Goal: Information Seeking & Learning: Learn about a topic

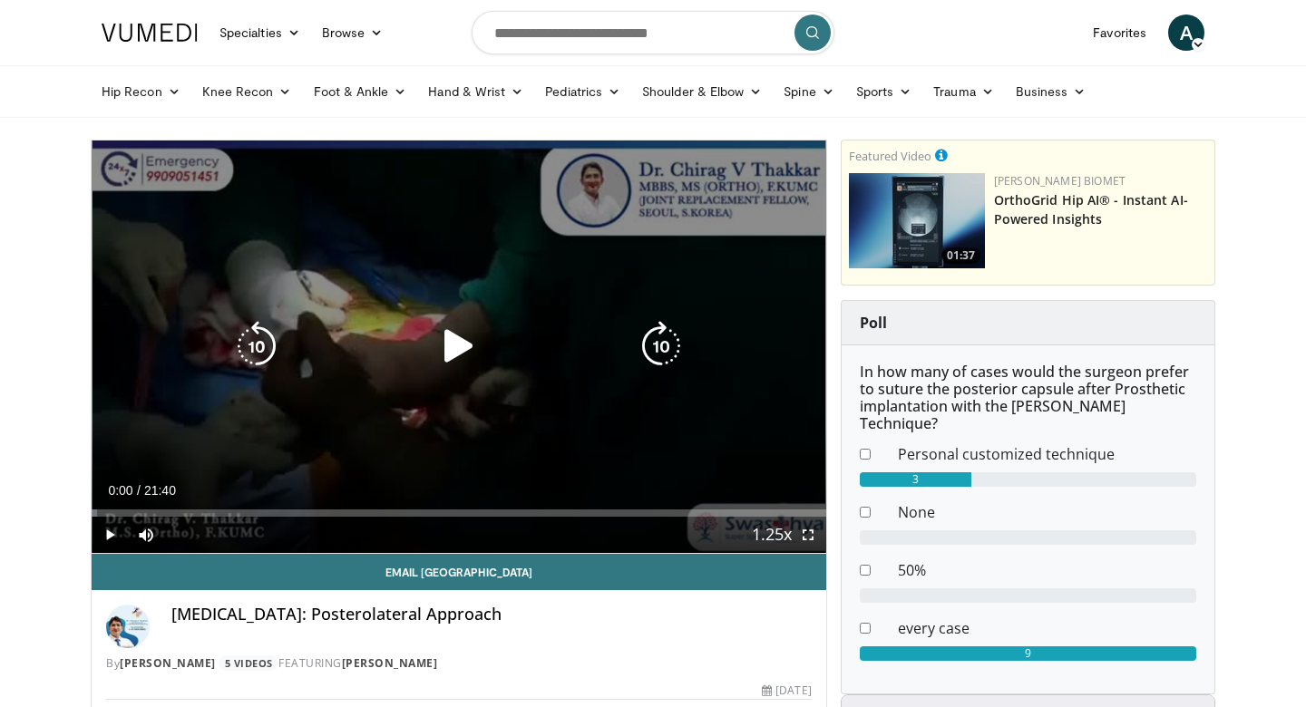
click at [453, 343] on icon "Video Player" at bounding box center [458, 346] width 51 height 51
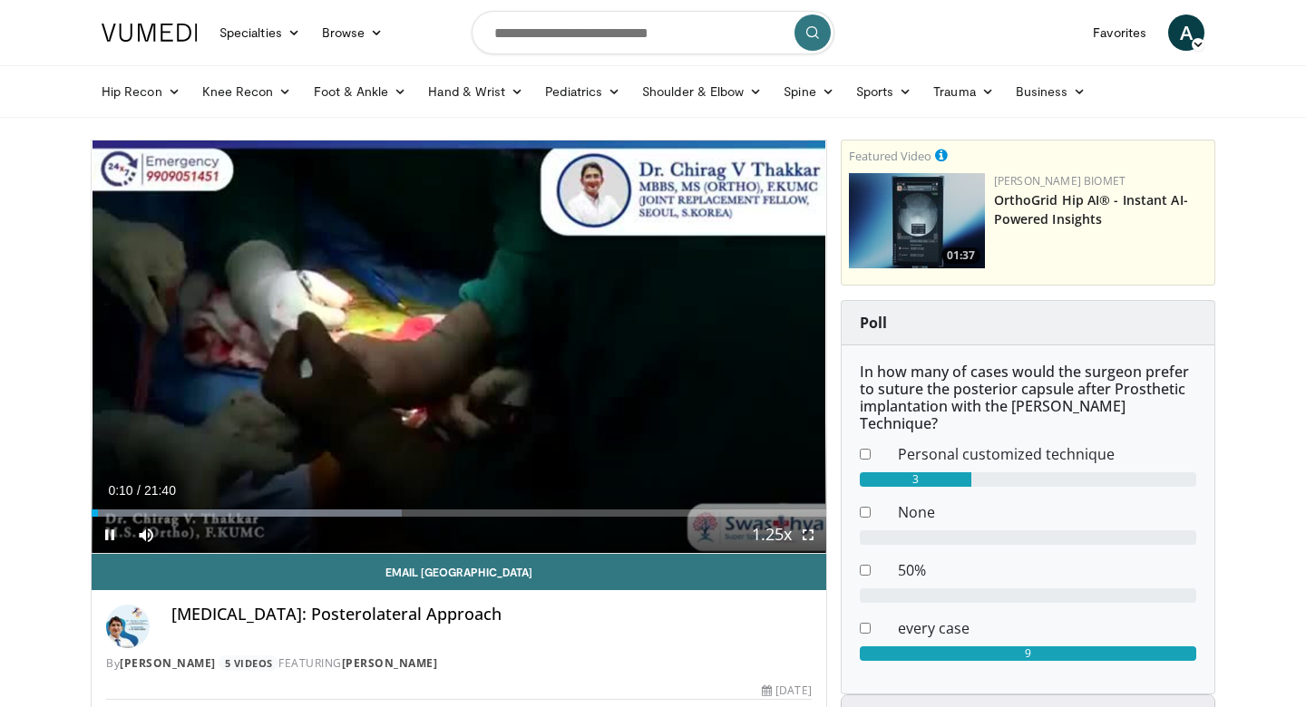
click at [803, 536] on span "Video Player" at bounding box center [808, 535] width 36 height 36
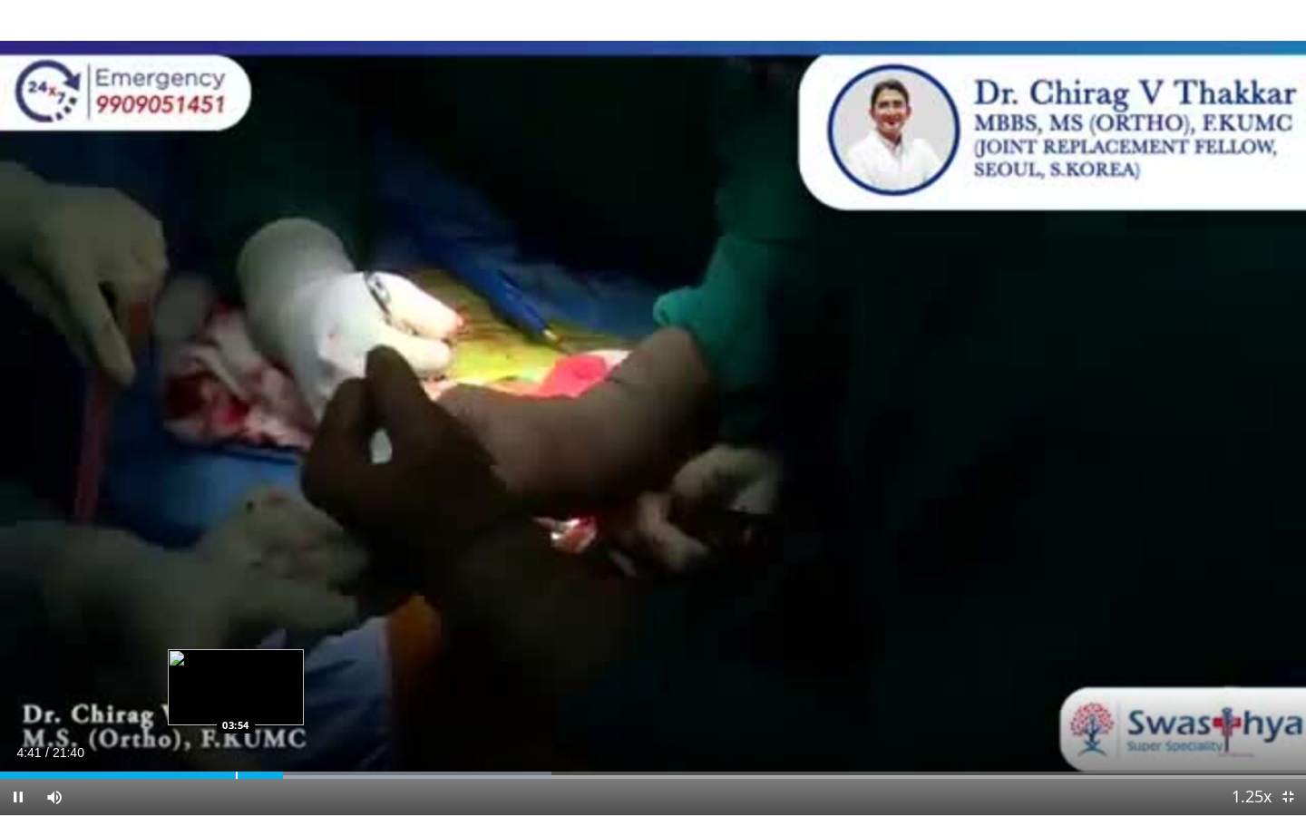
click at [236, 706] on div "Progress Bar" at bounding box center [237, 775] width 2 height 7
click at [200, 706] on div "Progress Bar" at bounding box center [201, 775] width 2 height 7
click at [216, 706] on div "Progress Bar" at bounding box center [217, 775] width 2 height 7
click at [9, 706] on span "Video Player" at bounding box center [18, 797] width 36 height 36
click at [1294, 706] on span "Video Player" at bounding box center [1288, 797] width 36 height 36
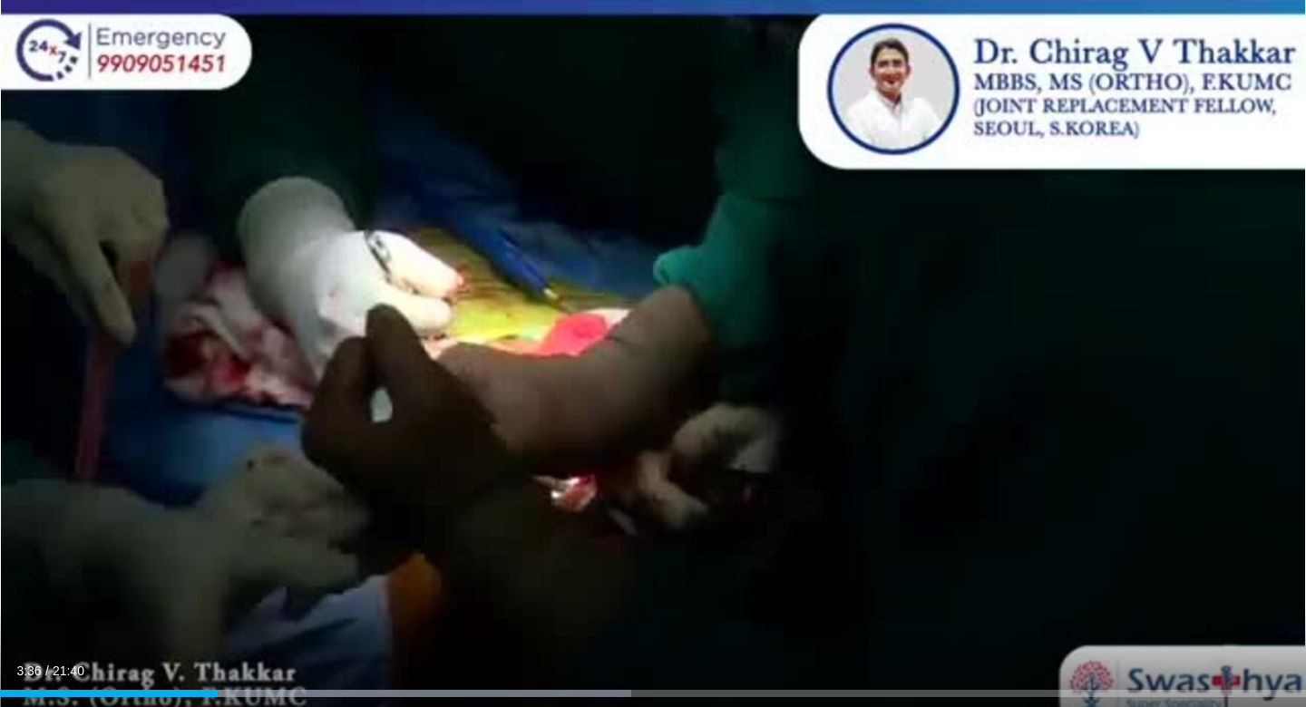
scroll to position [511, 0]
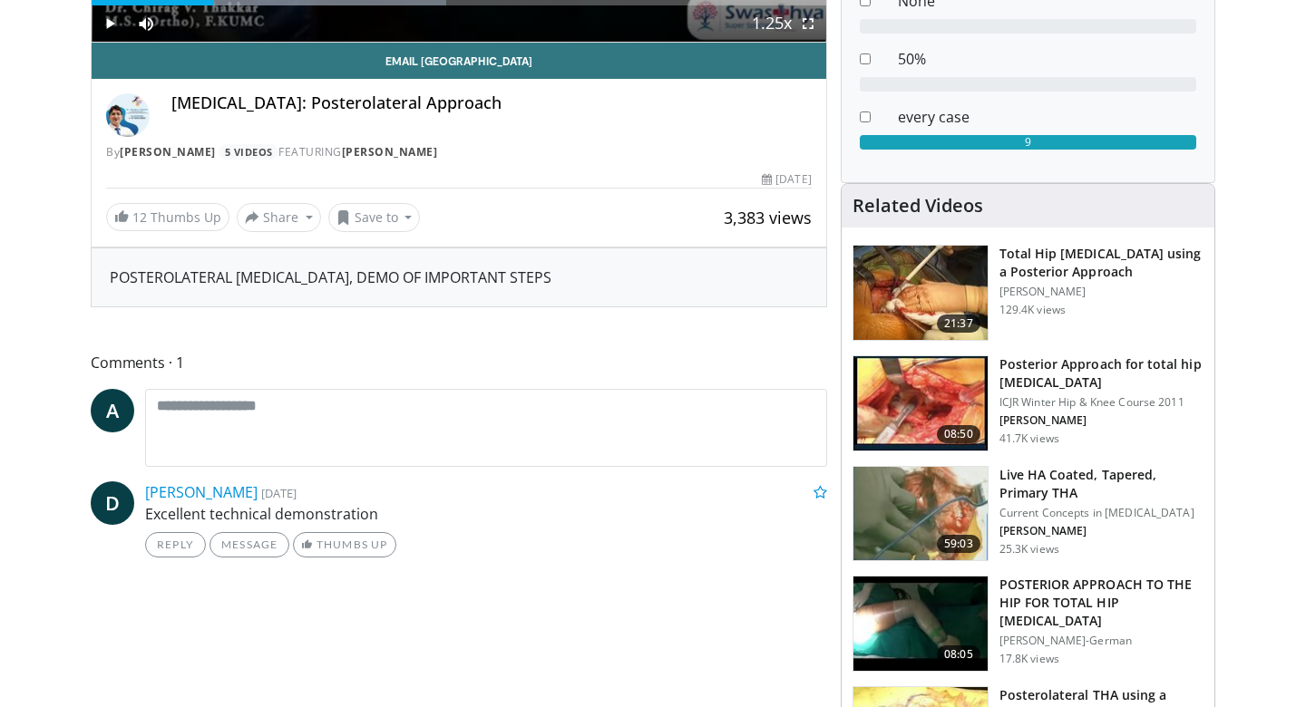
click at [1056, 245] on h3 "Total Hip [MEDICAL_DATA] using a Posterior Approach" at bounding box center [1101, 263] width 204 height 36
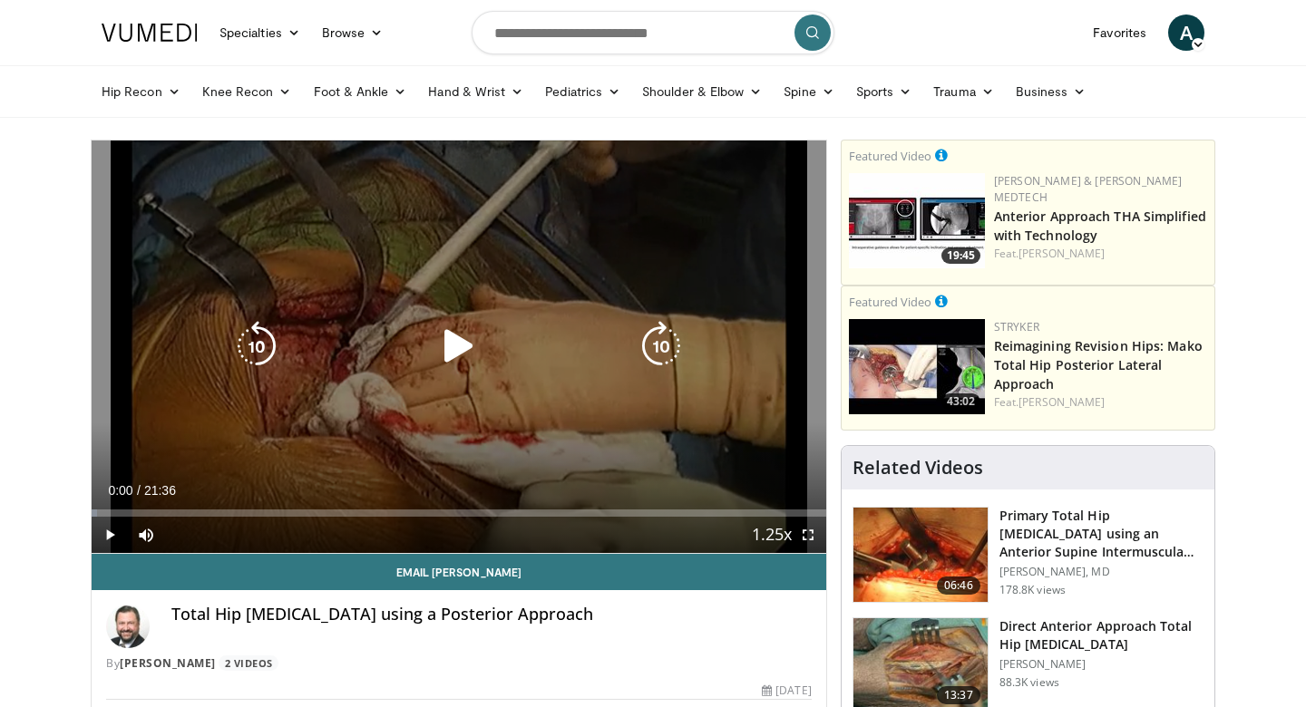
click at [451, 355] on icon "Video Player" at bounding box center [458, 346] width 51 height 51
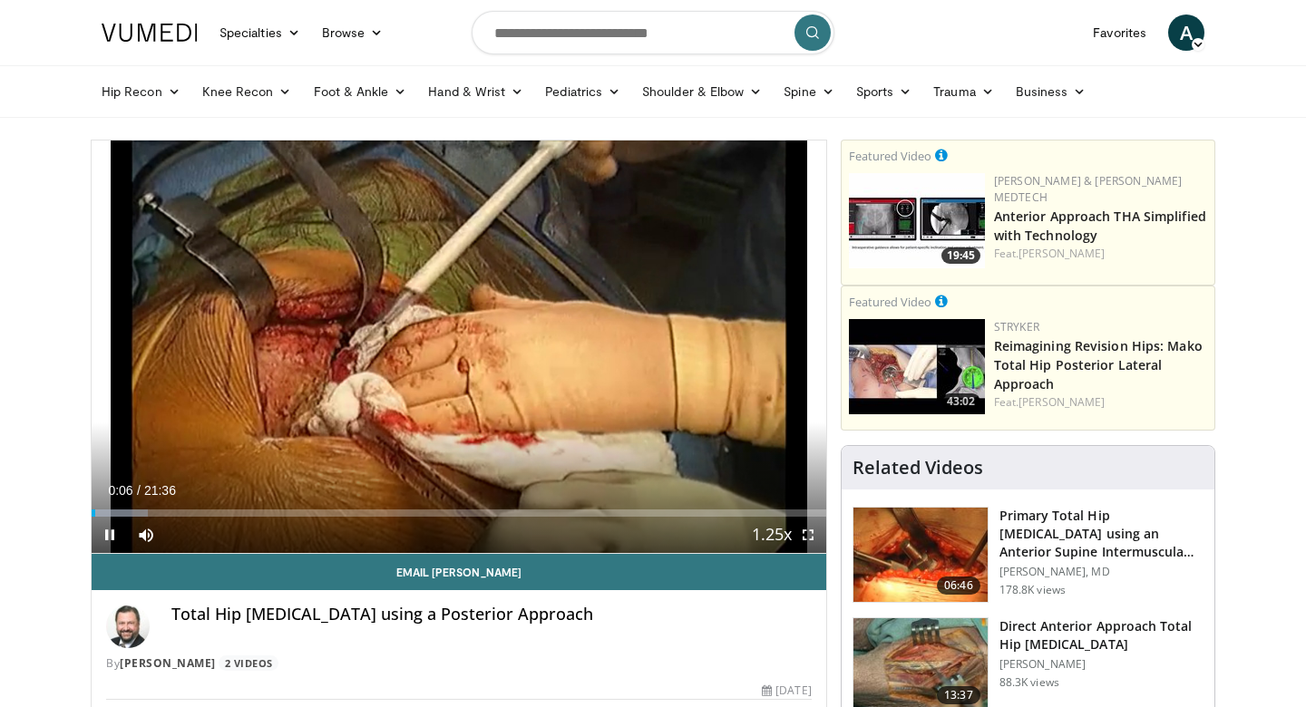
click at [815, 537] on span "Video Player" at bounding box center [808, 535] width 36 height 36
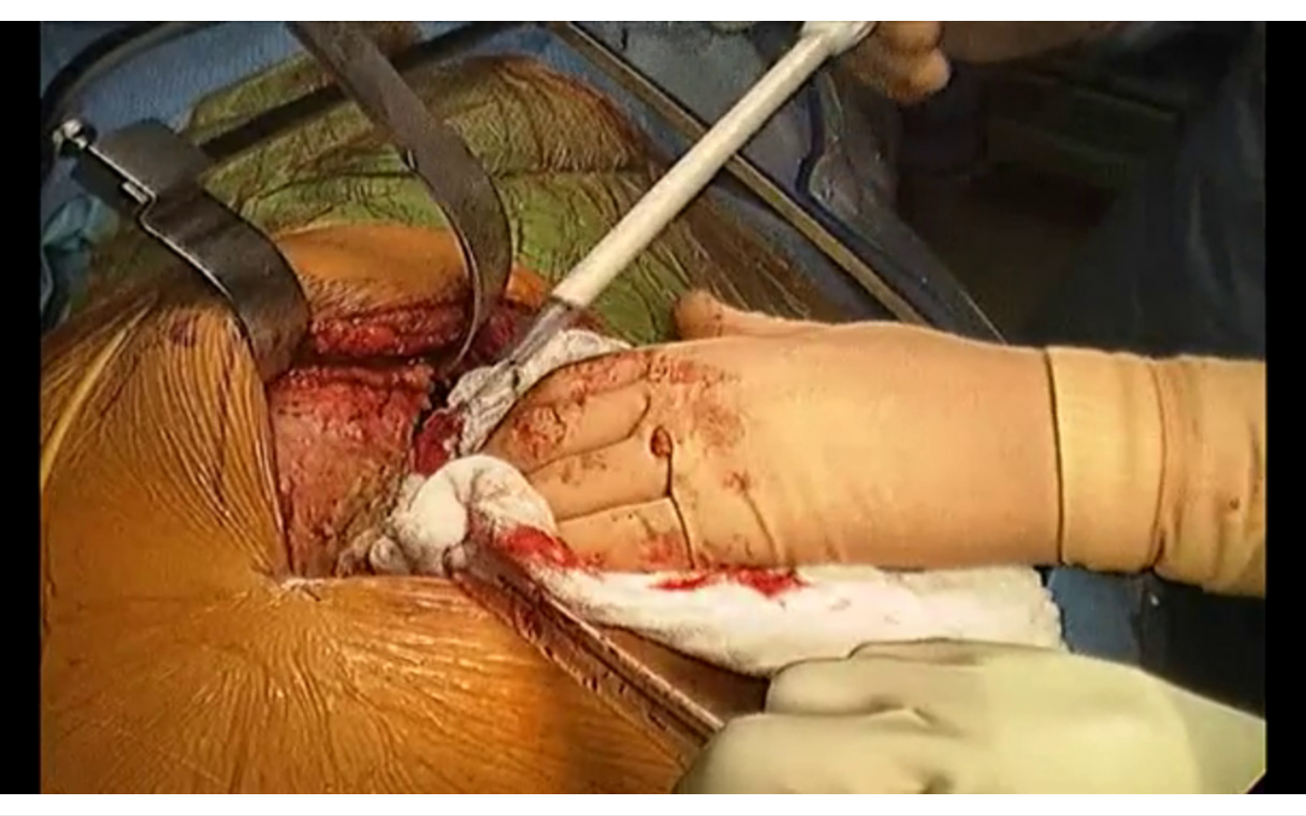
click at [1280, 706] on div "10 seconds Tap to unmute" at bounding box center [653, 407] width 1306 height 815
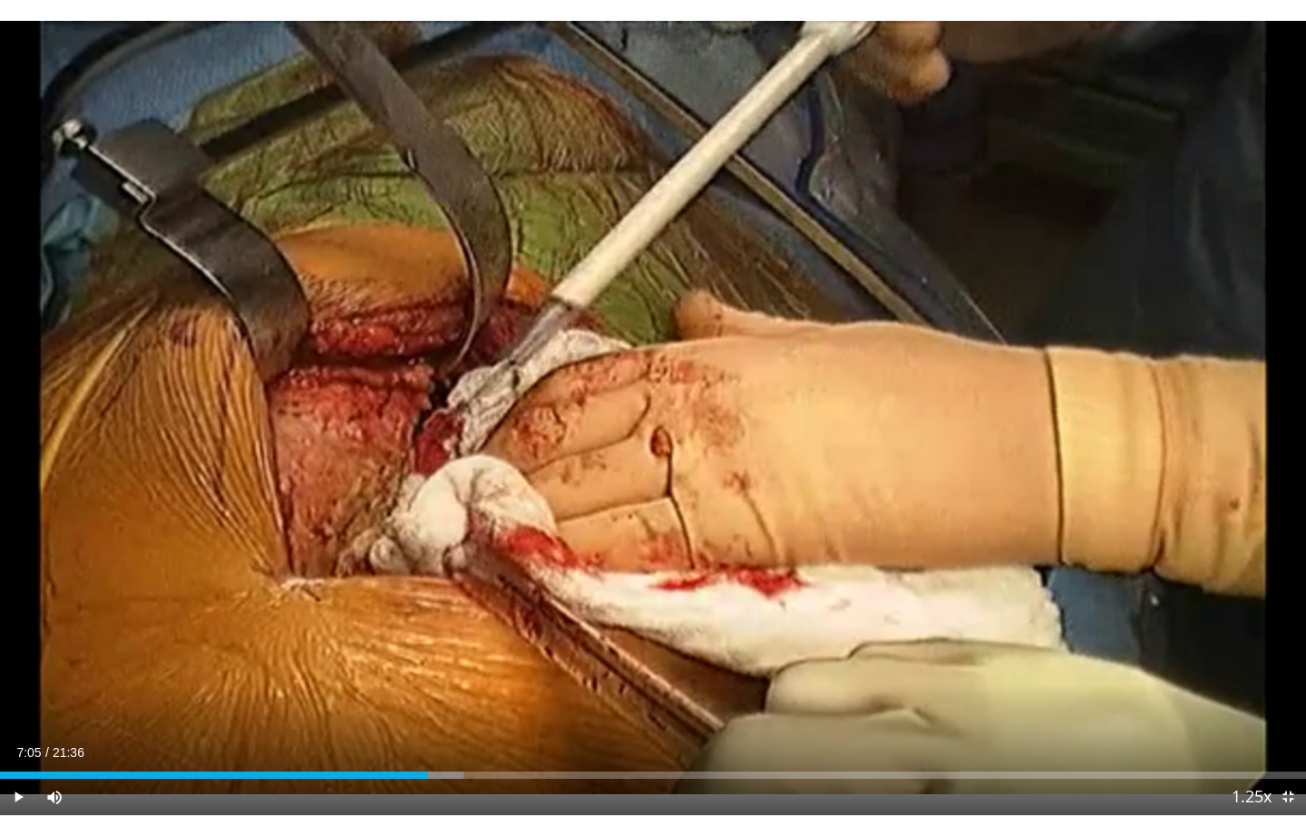
click at [1287, 706] on span "Video Player" at bounding box center [1288, 797] width 36 height 36
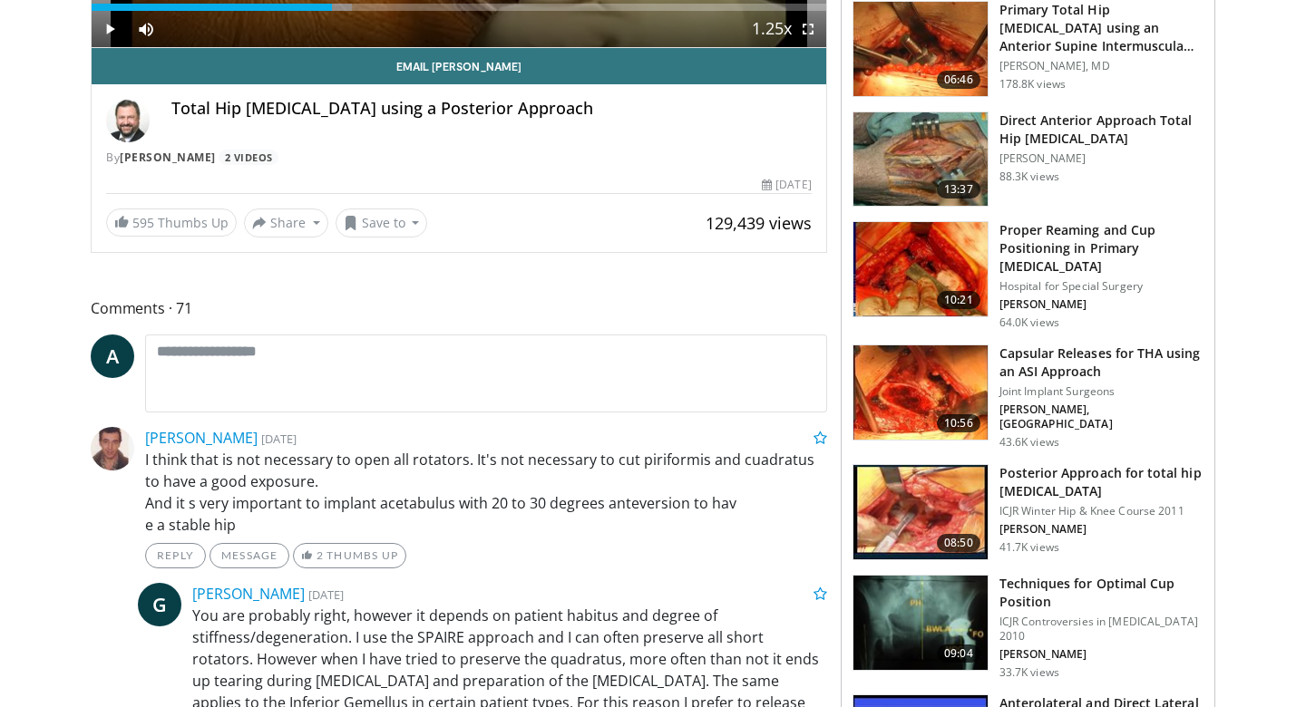
scroll to position [507, 0]
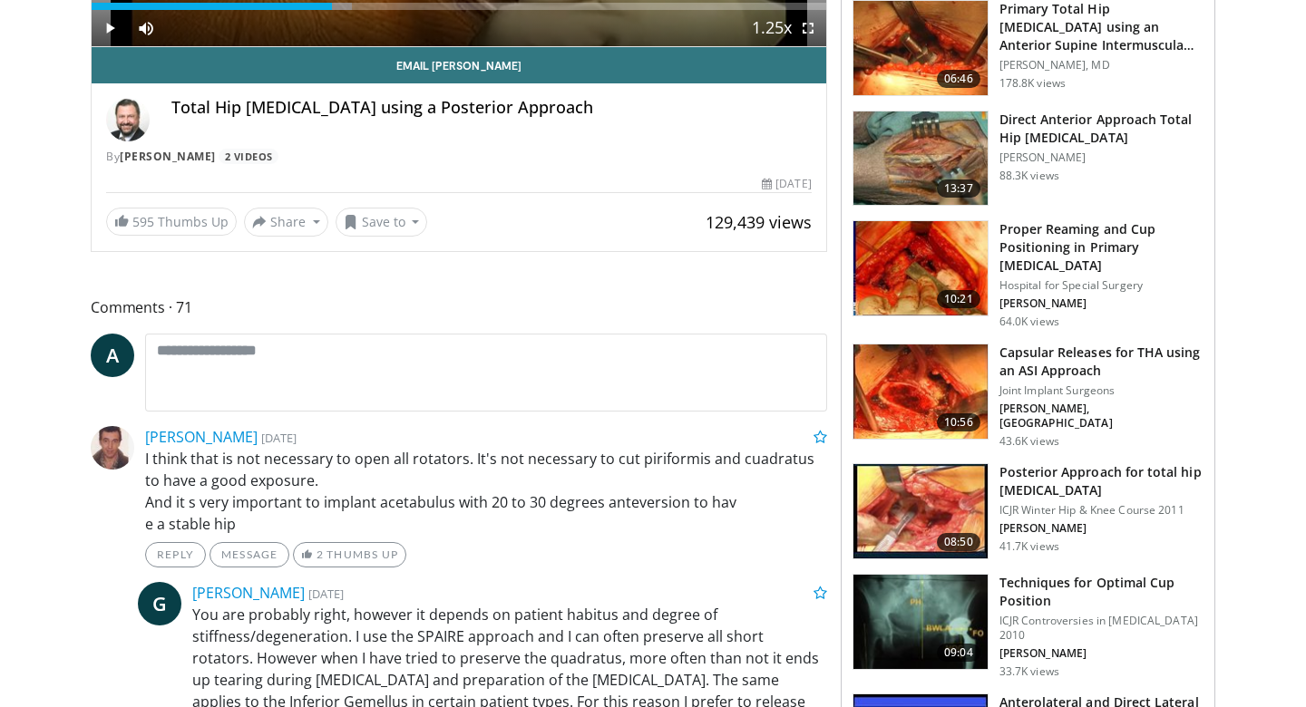
click at [924, 488] on img at bounding box center [920, 511] width 134 height 94
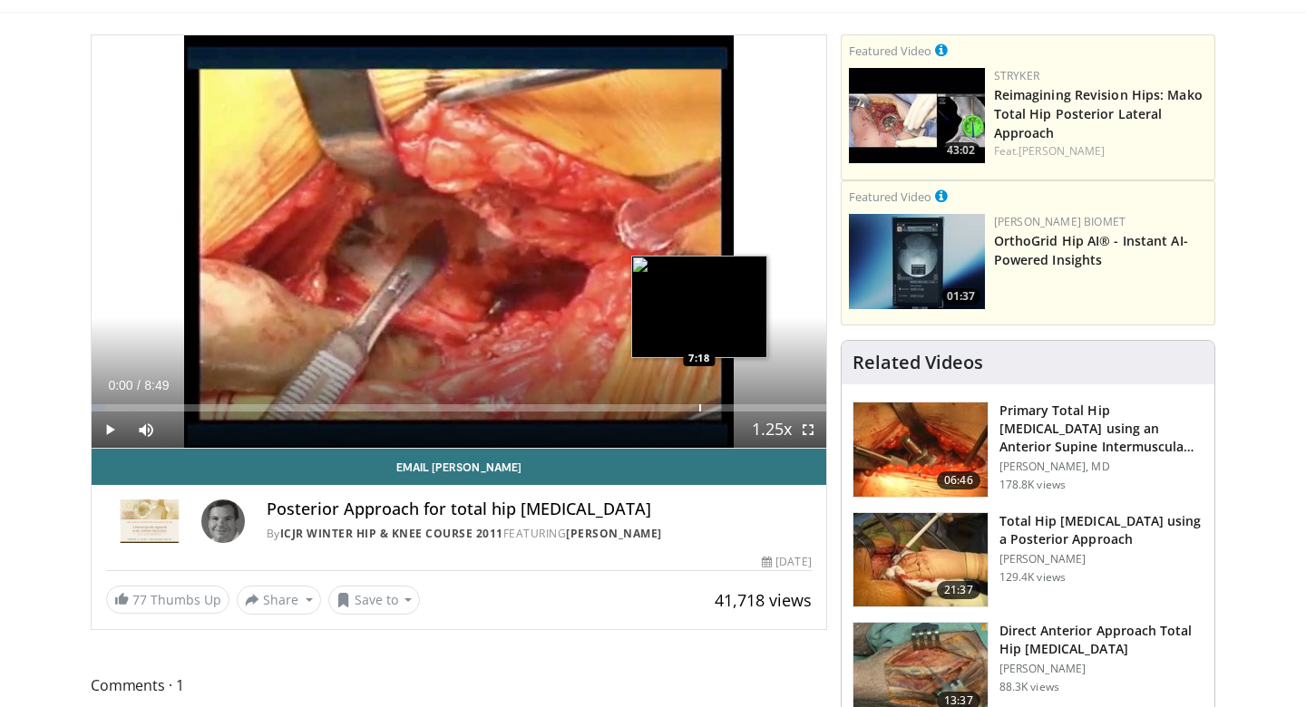
scroll to position [101, 0]
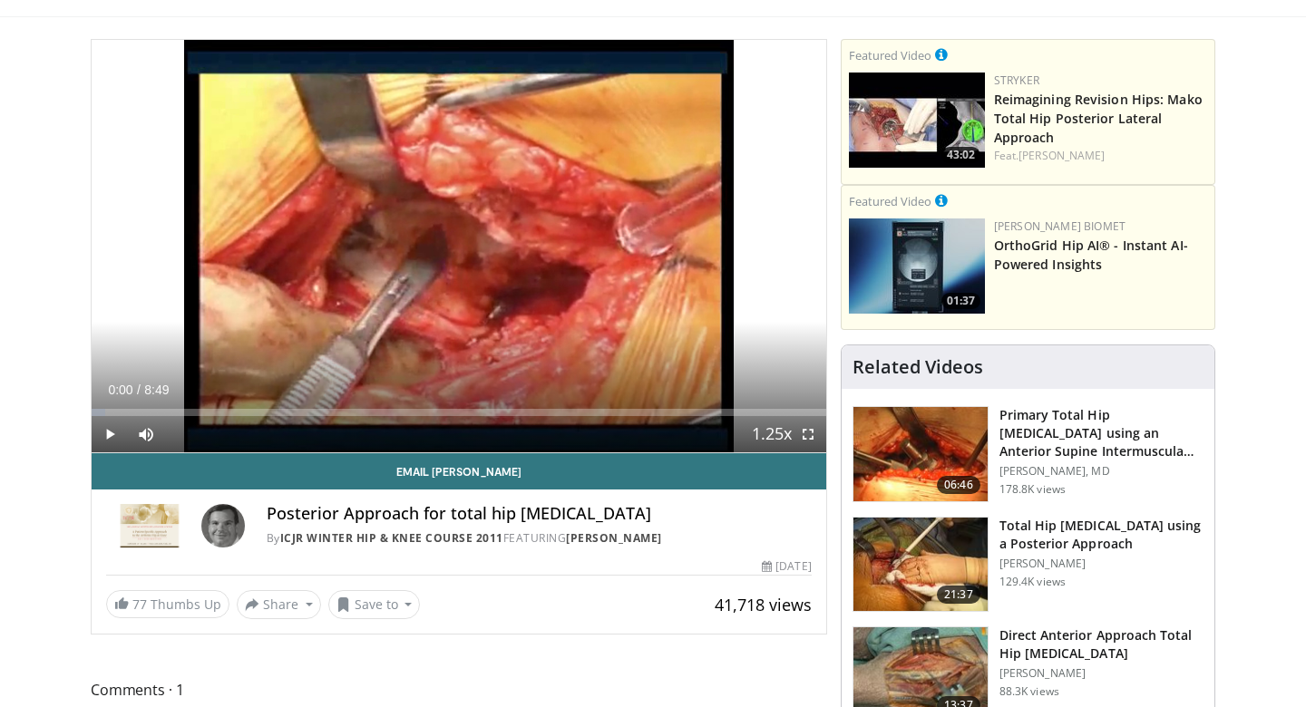
click at [110, 435] on span "Video Player" at bounding box center [110, 434] width 36 height 36
click at [809, 436] on span "Video Player" at bounding box center [808, 434] width 36 height 36
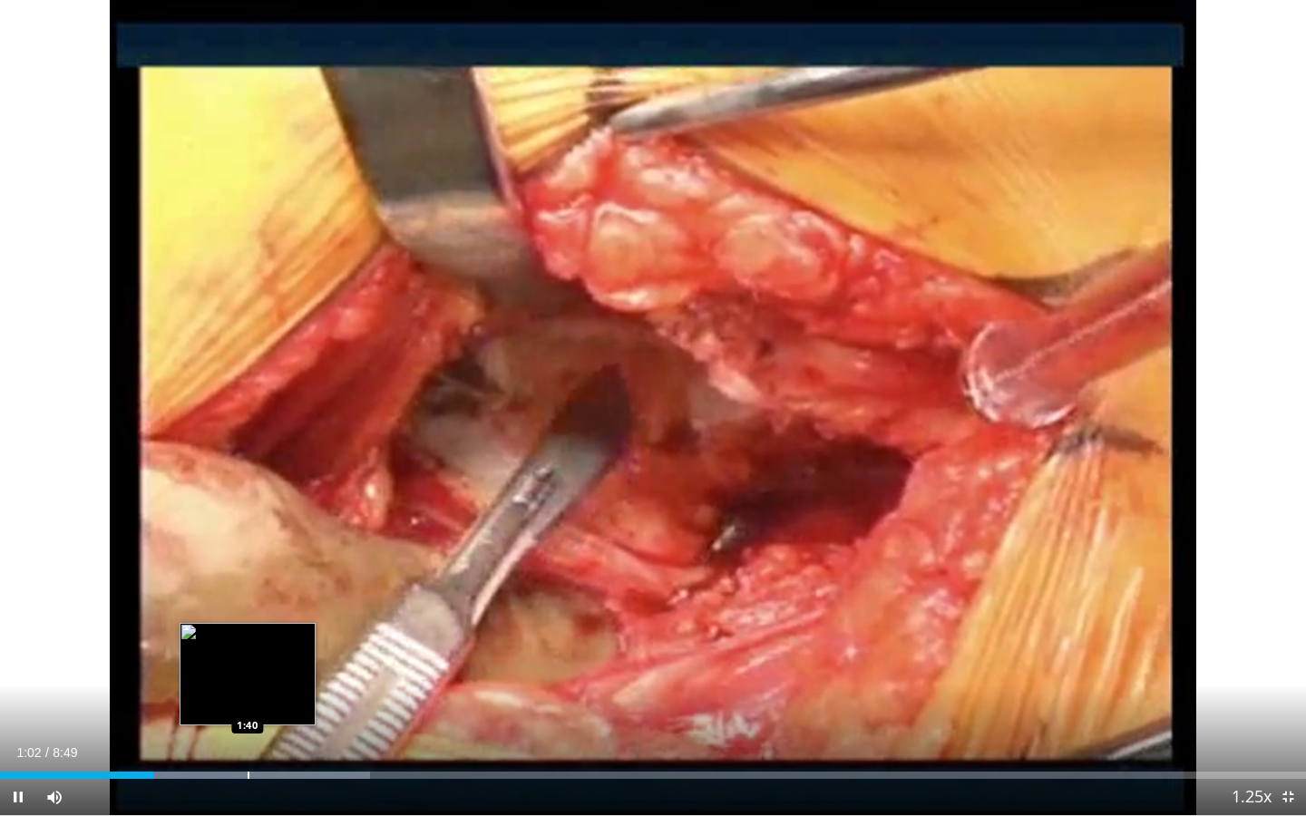
click at [247, 706] on video-js "**********" at bounding box center [653, 408] width 1306 height 816
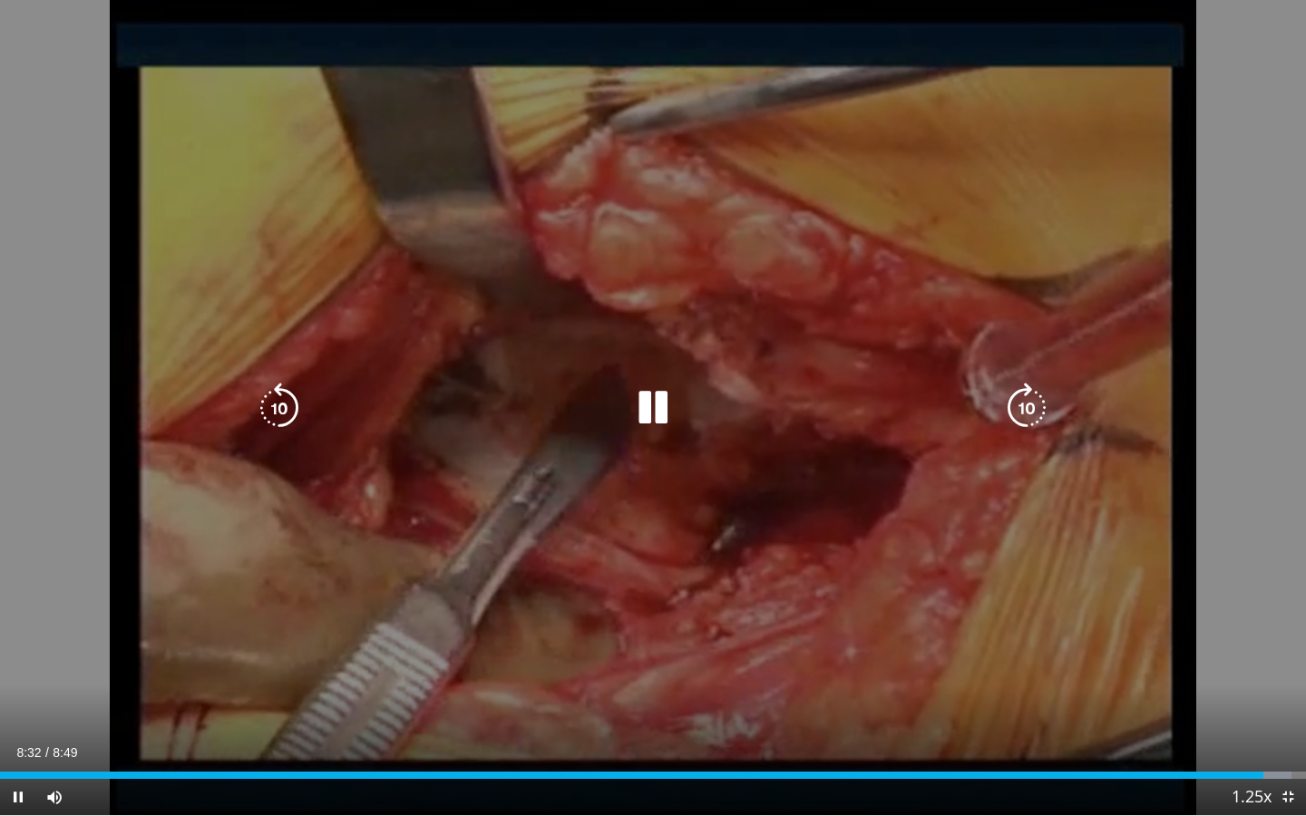
click at [661, 424] on icon "Video Player" at bounding box center [653, 408] width 51 height 51
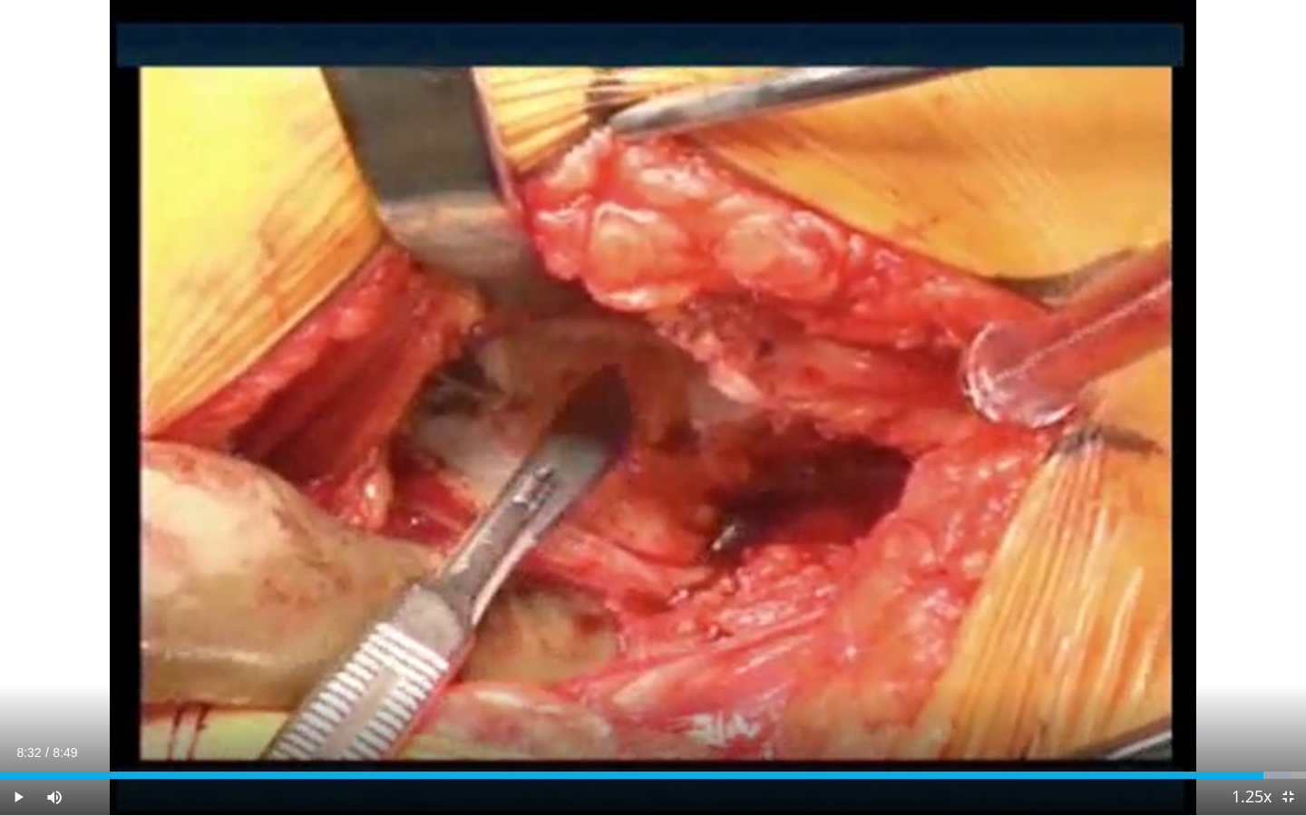
click at [1293, 706] on span "Video Player" at bounding box center [1288, 797] width 36 height 36
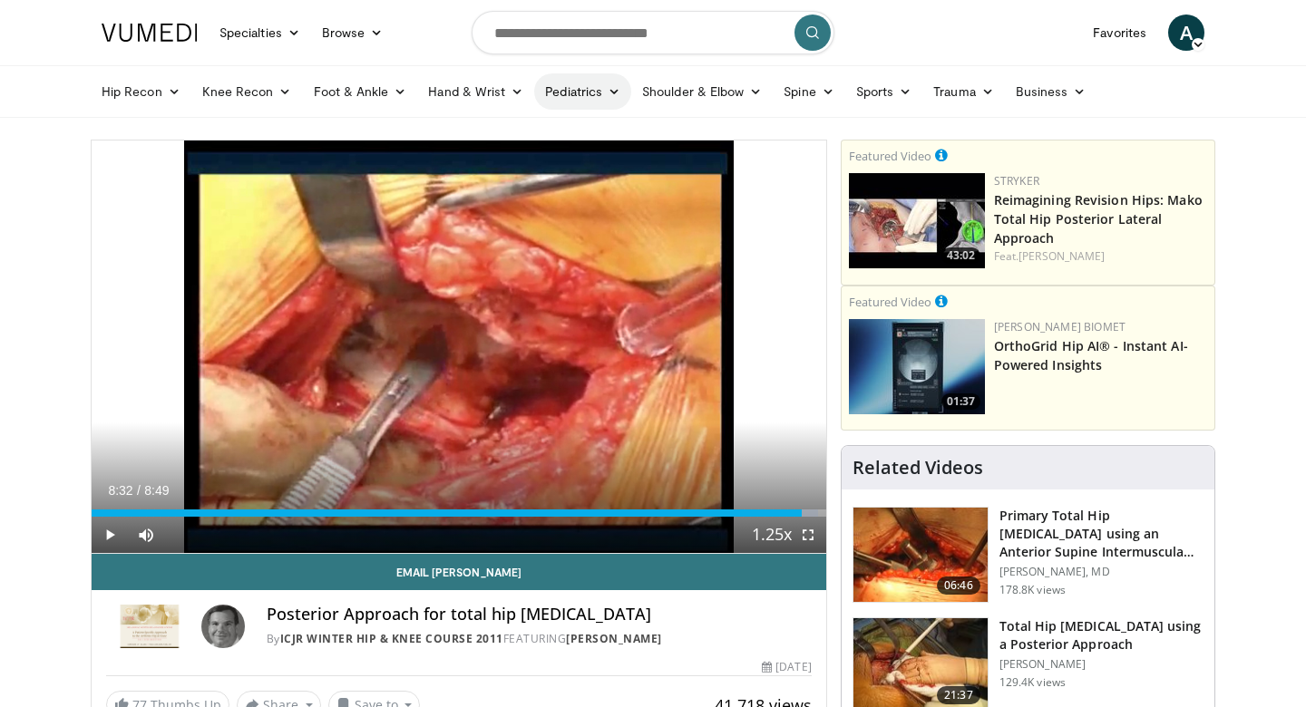
scroll to position [0, 0]
click at [649, 54] on form at bounding box center [653, 32] width 363 height 65
click at [631, 46] on input "Search topics, interventions" at bounding box center [653, 33] width 363 height 44
type input "*"
type input "**********"
